Goal: Information Seeking & Learning: Find specific fact

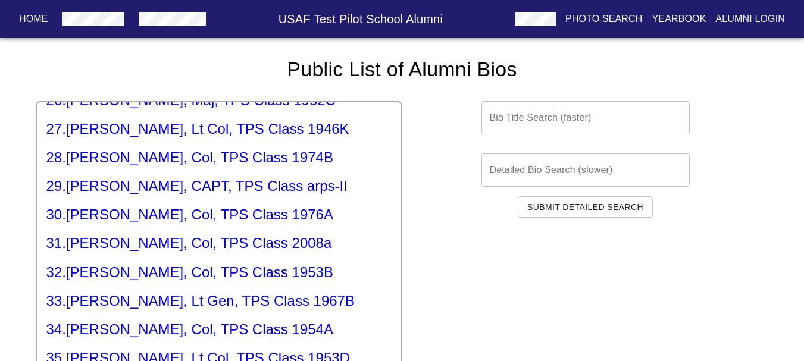
scroll to position [773, 0]
click at [154, 233] on h5 "31 . [PERSON_NAME], Col, TPS Class 2008a" at bounding box center [218, 242] width 345 height 19
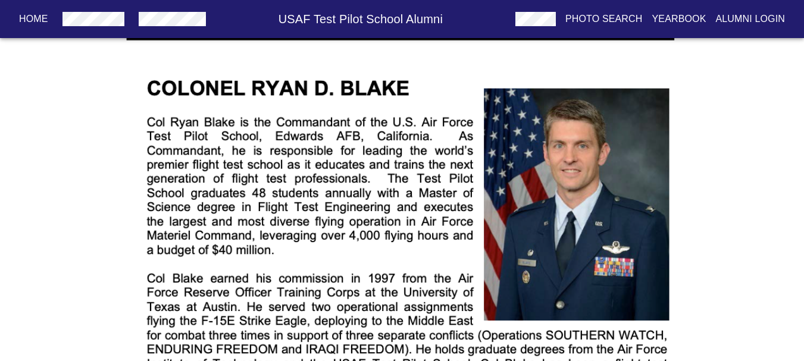
scroll to position [246, 0]
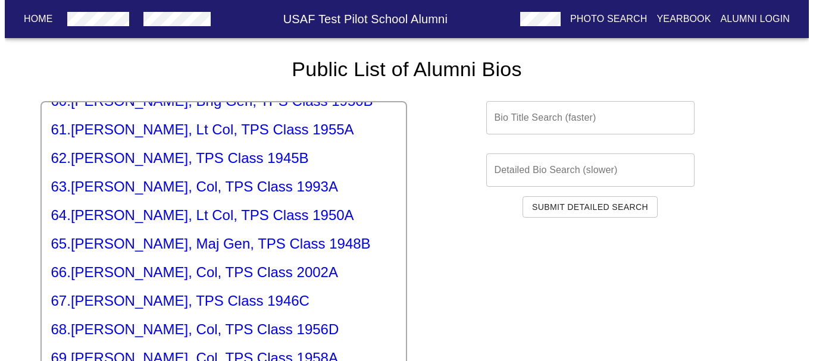
scroll to position [1785, 0]
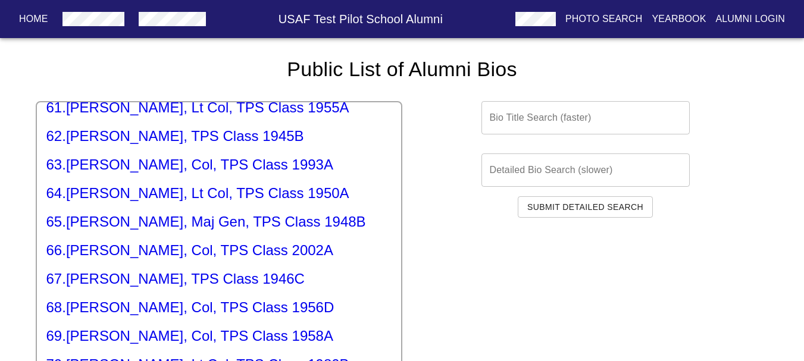
click at [149, 241] on h5 "66 . [PERSON_NAME], Col, TPS Class 2002A" at bounding box center [218, 250] width 345 height 19
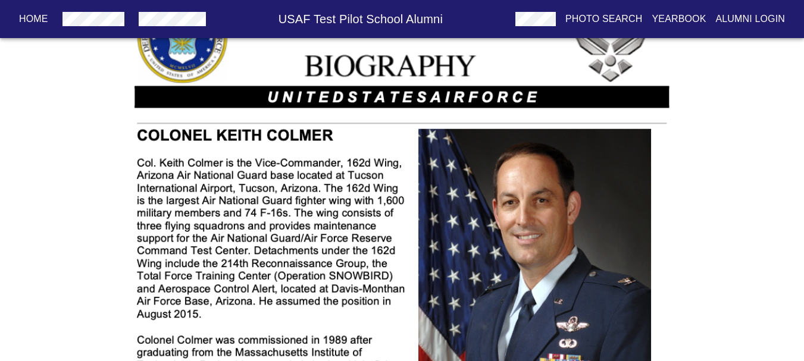
scroll to position [238, 0]
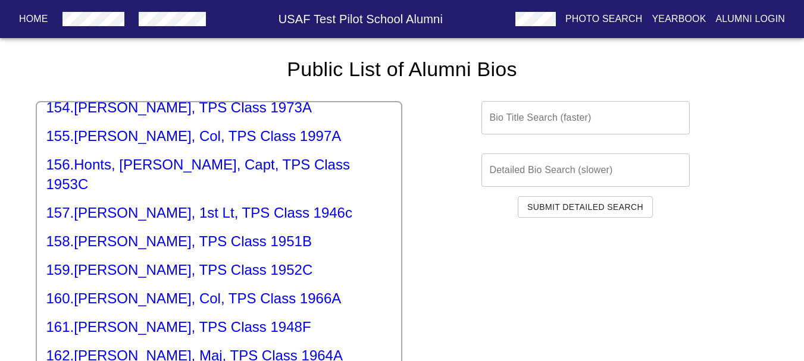
scroll to position [4878, 0]
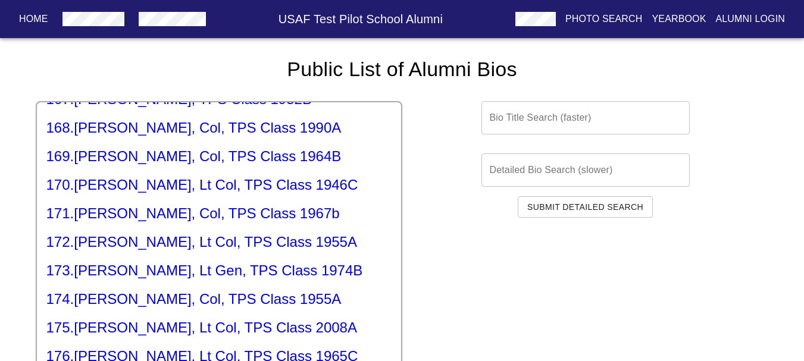
click at [249, 318] on h5 "175 . [PERSON_NAME], Lt Col, TPS Class 2008A" at bounding box center [218, 327] width 345 height 19
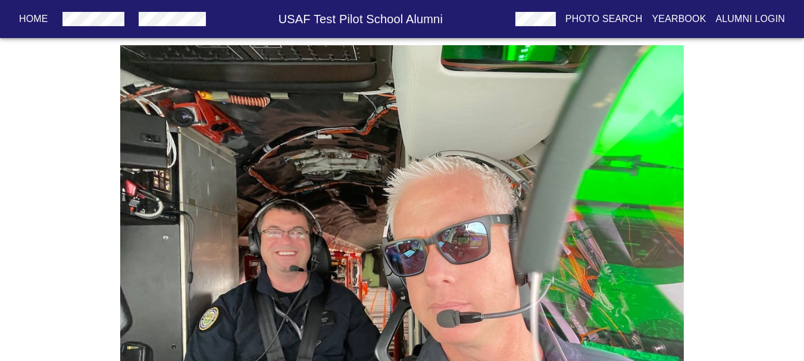
scroll to position [2537, 0]
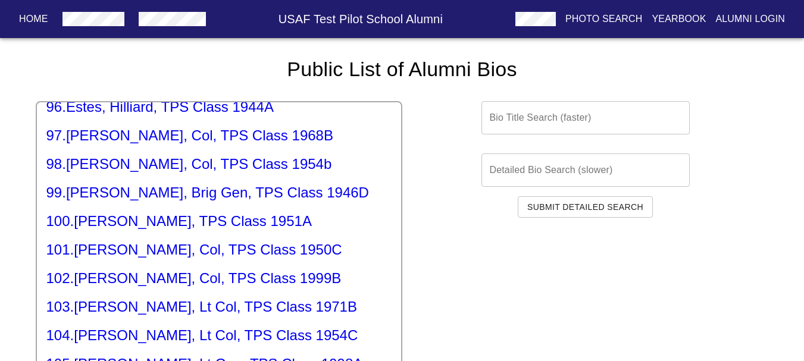
scroll to position [2796, 0]
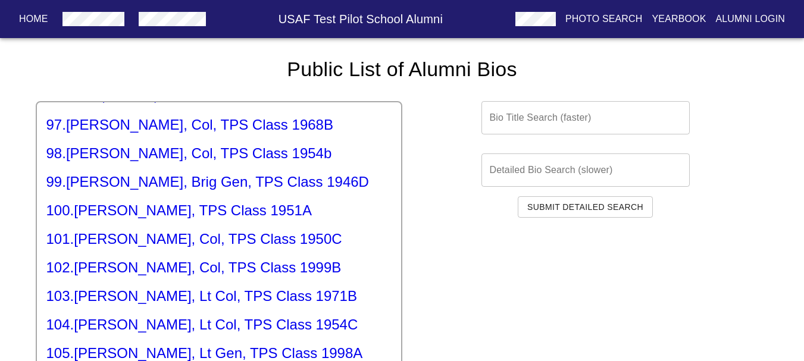
click at [261, 258] on h5 "102 . [PERSON_NAME], Col, TPS Class 1999B" at bounding box center [218, 267] width 345 height 19
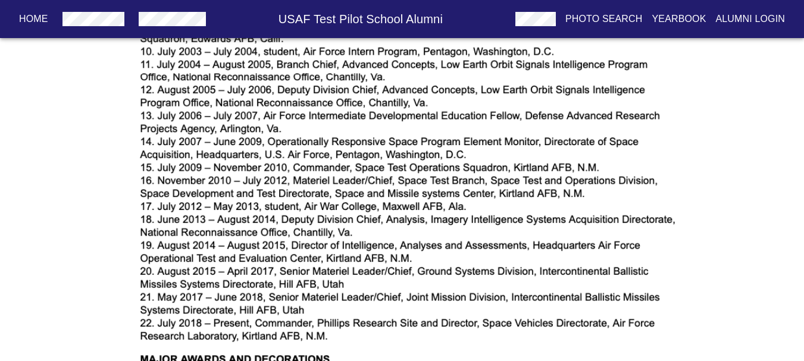
drag, startPoint x: 143, startPoint y: 300, endPoint x: 129, endPoint y: 244, distance: 57.6
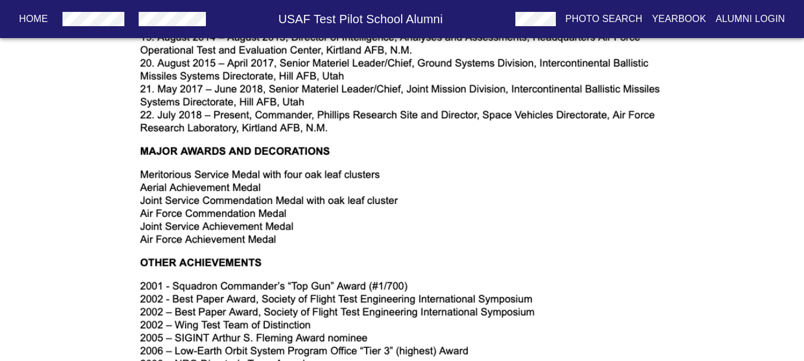
drag, startPoint x: 129, startPoint y: 244, endPoint x: 130, endPoint y: 294, distance: 50.0
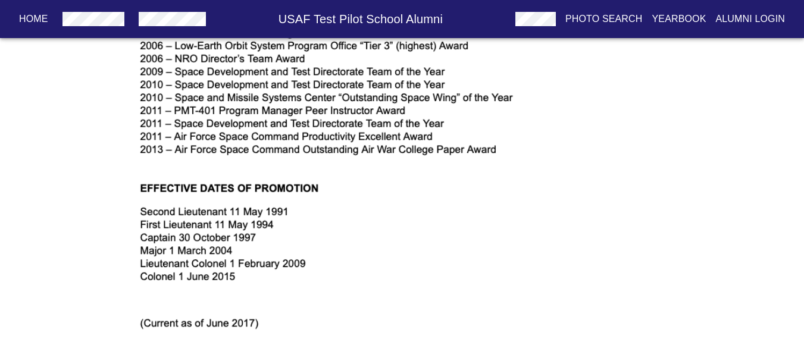
scroll to position [1647, 0]
